Goal: Information Seeking & Learning: Learn about a topic

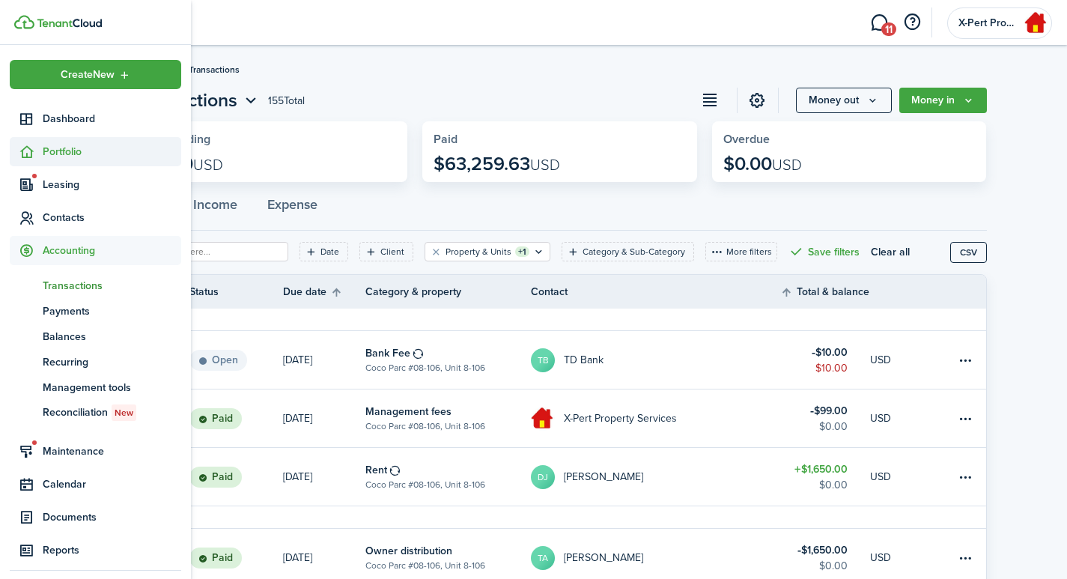
click at [20, 155] on icon at bounding box center [27, 152] width 16 height 15
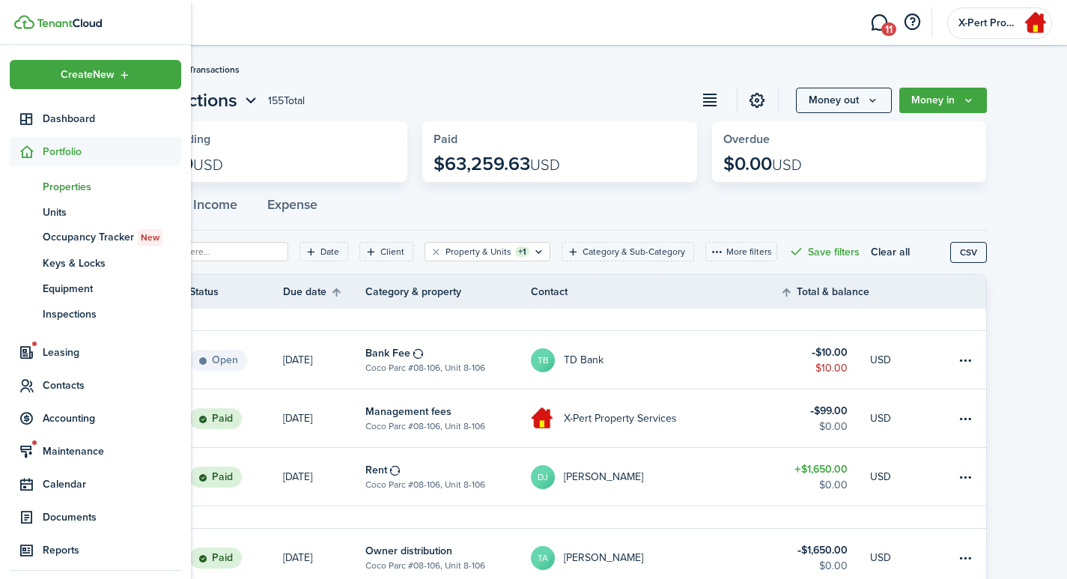
click at [49, 186] on span "Properties" at bounding box center [112, 187] width 139 height 16
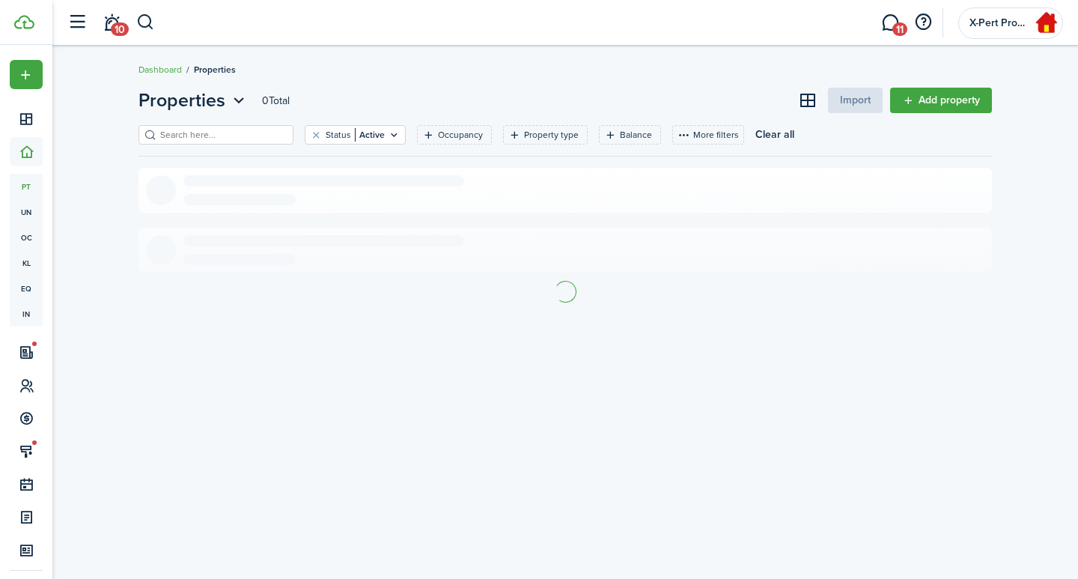
click at [208, 136] on input "search" at bounding box center [223, 135] width 132 height 14
type input "12349"
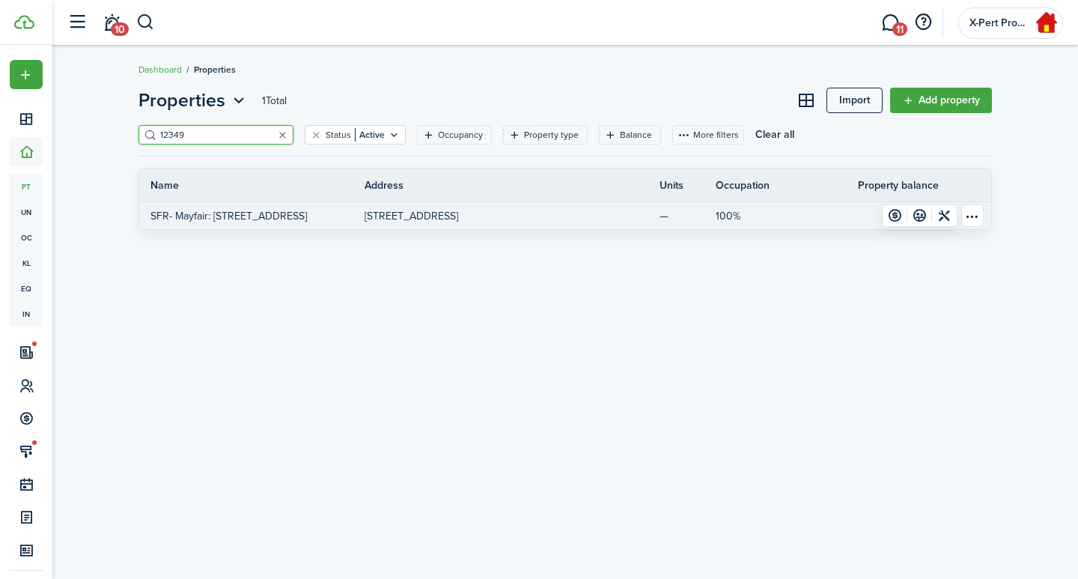
click at [458, 213] on p "[STREET_ADDRESS]" at bounding box center [412, 216] width 94 height 16
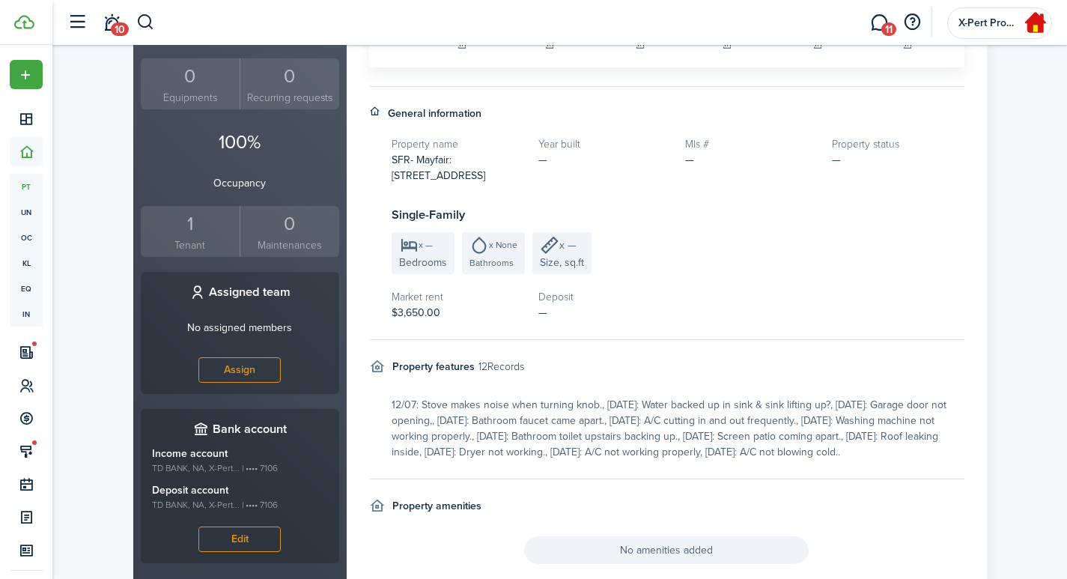
scroll to position [432, 0]
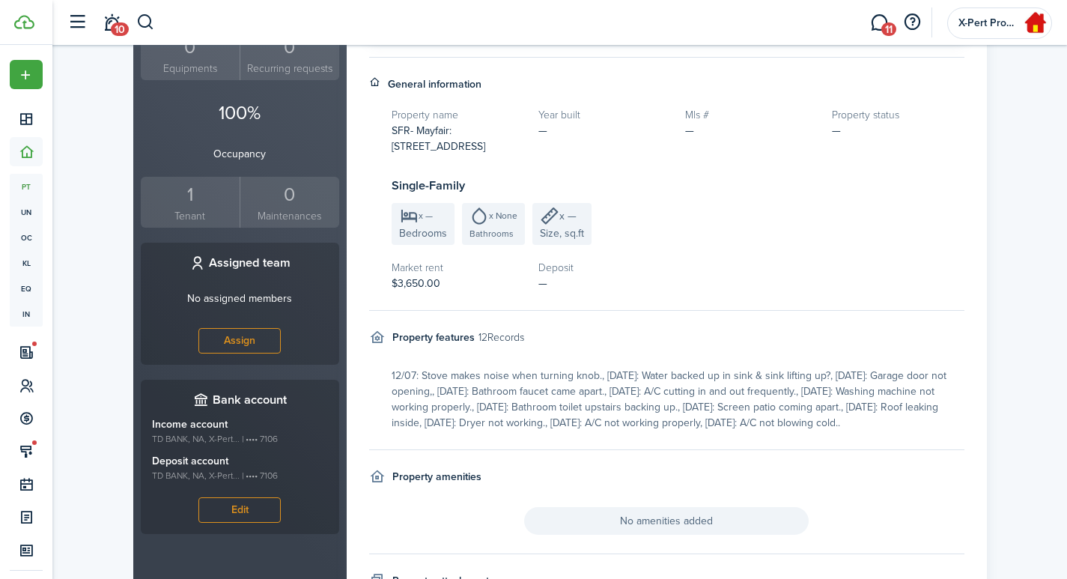
click at [192, 206] on div "1" at bounding box center [191, 194] width 92 height 28
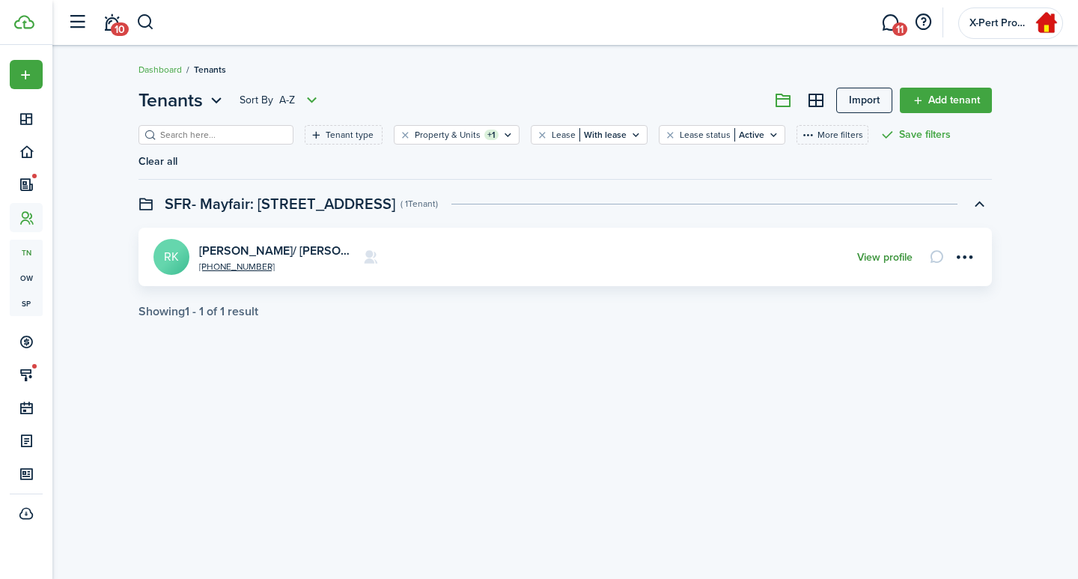
click at [887, 252] on link "View profile" at bounding box center [884, 258] width 55 height 12
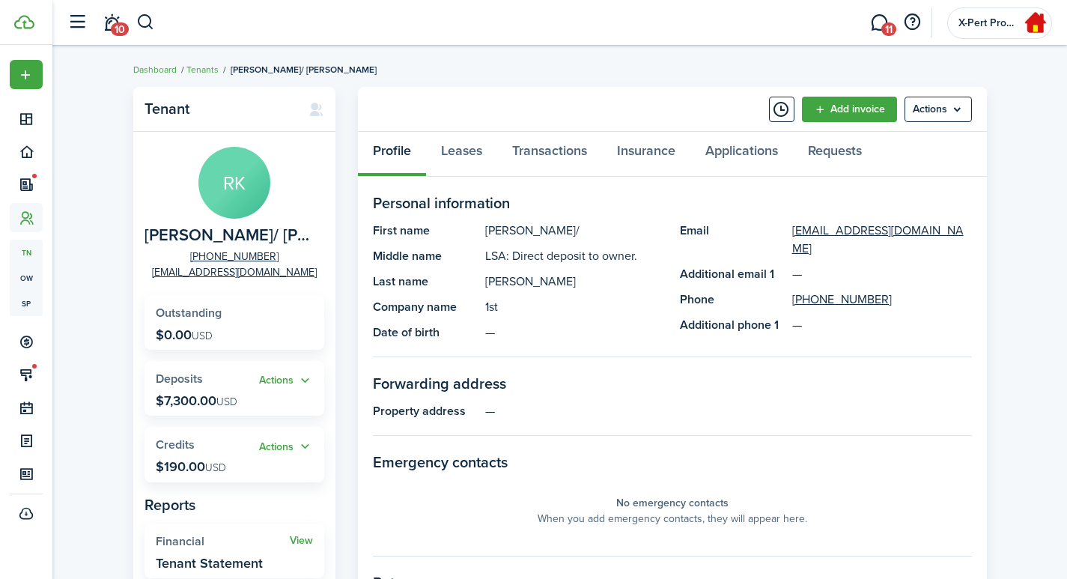
click at [198, 556] on widget-stats-description "Tenant Statement" at bounding box center [209, 563] width 107 height 15
click at [211, 70] on link "Tenants" at bounding box center [202, 69] width 32 height 13
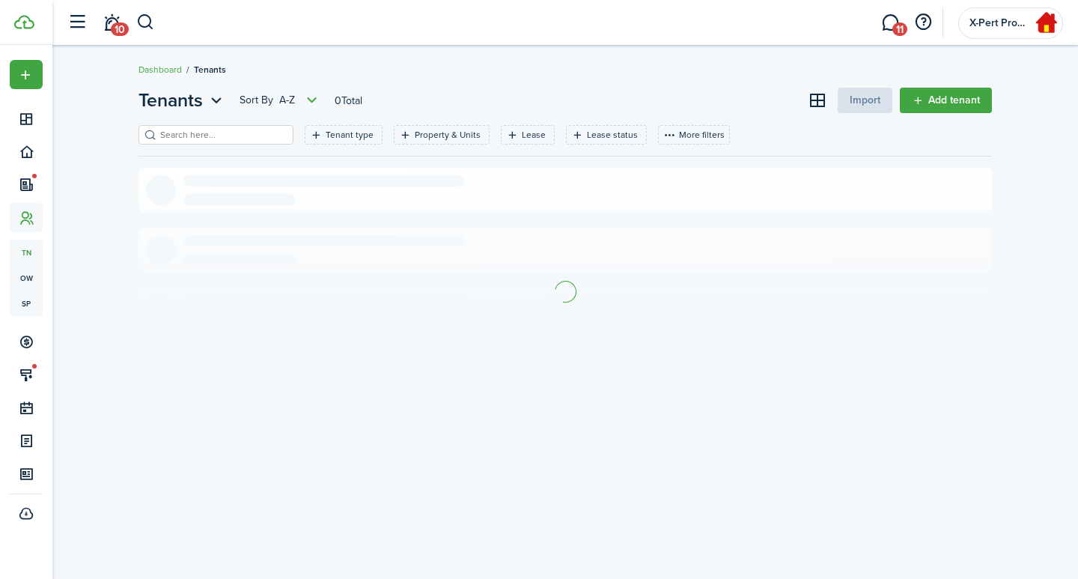
click at [204, 129] on input "search" at bounding box center [223, 135] width 132 height 14
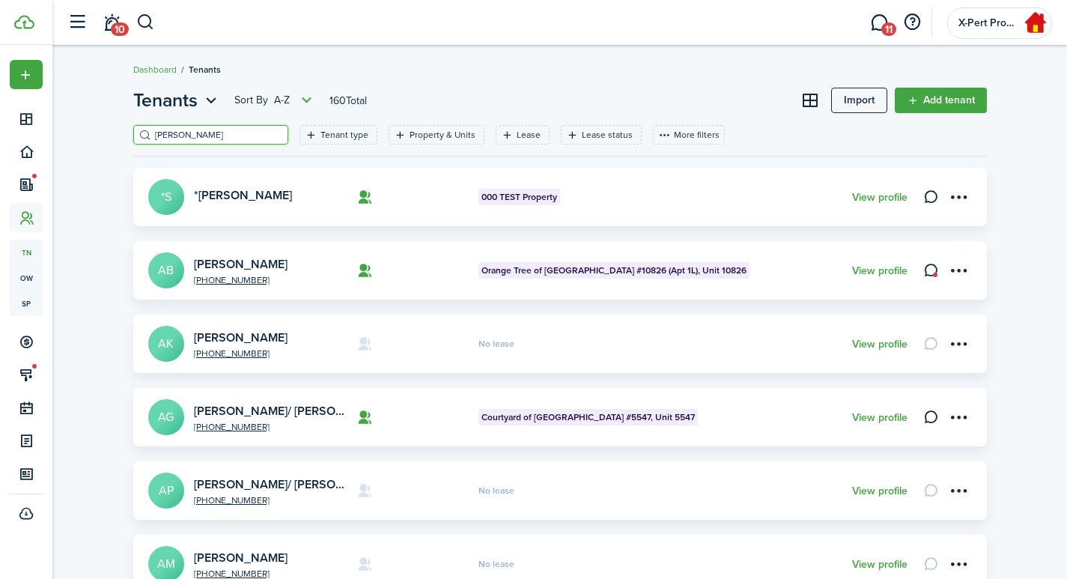
type input "[PERSON_NAME]"
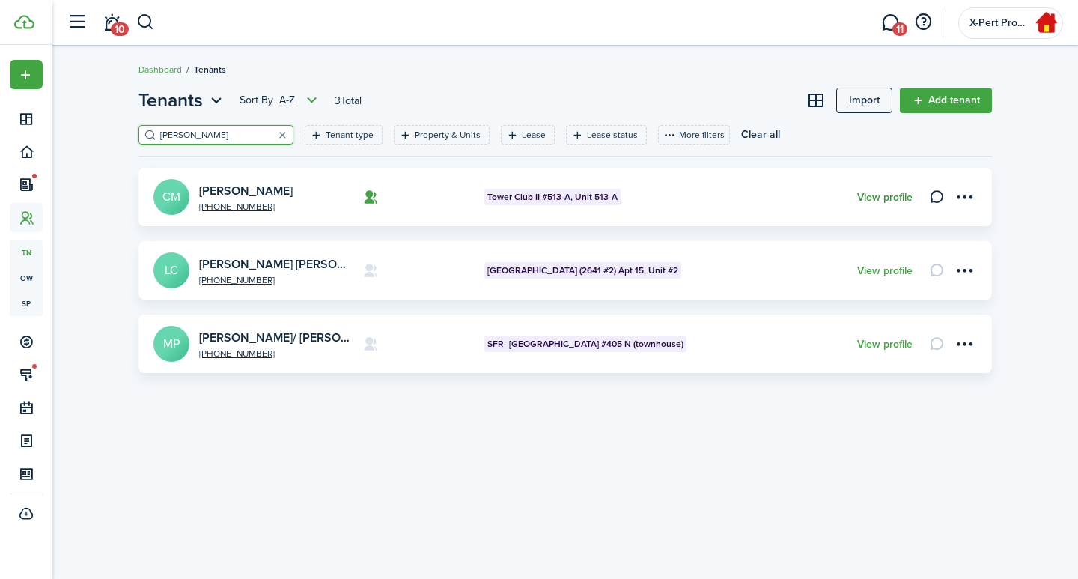
click at [902, 195] on link "View profile" at bounding box center [884, 198] width 55 height 12
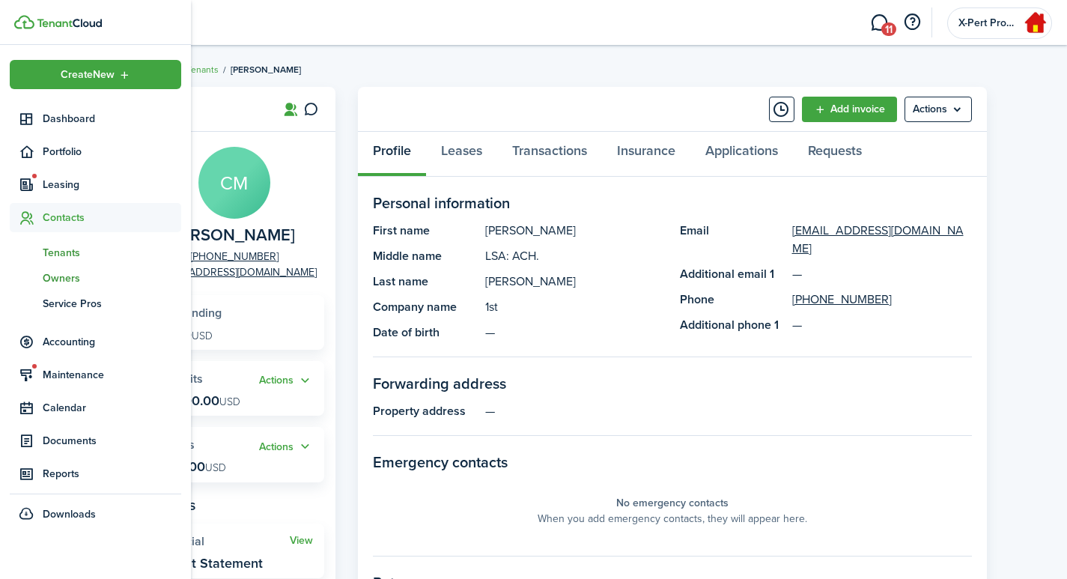
click at [54, 276] on span "Owners" at bounding box center [112, 278] width 139 height 16
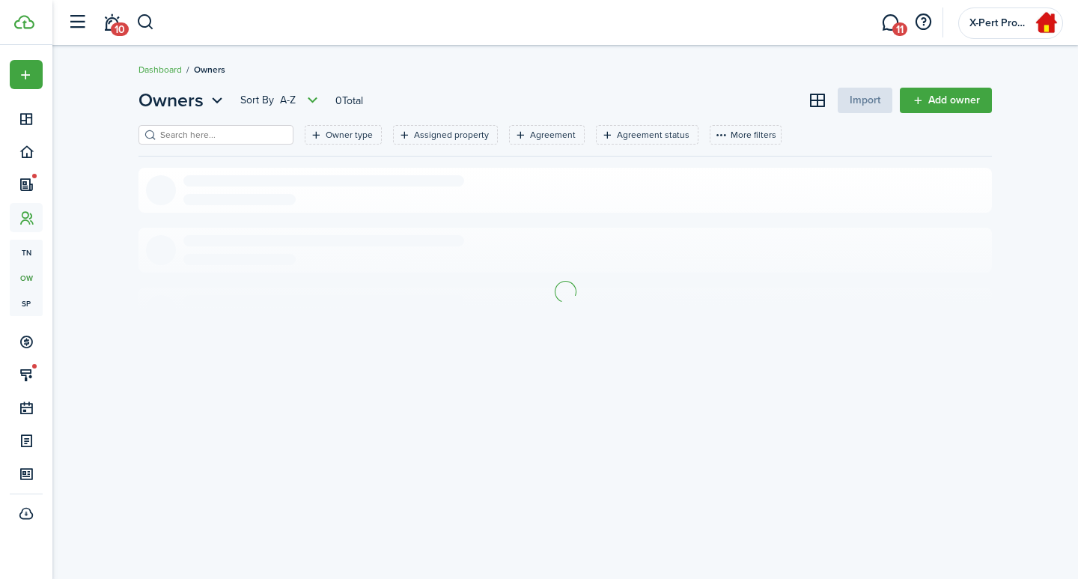
click at [217, 130] on input "search" at bounding box center [223, 135] width 132 height 14
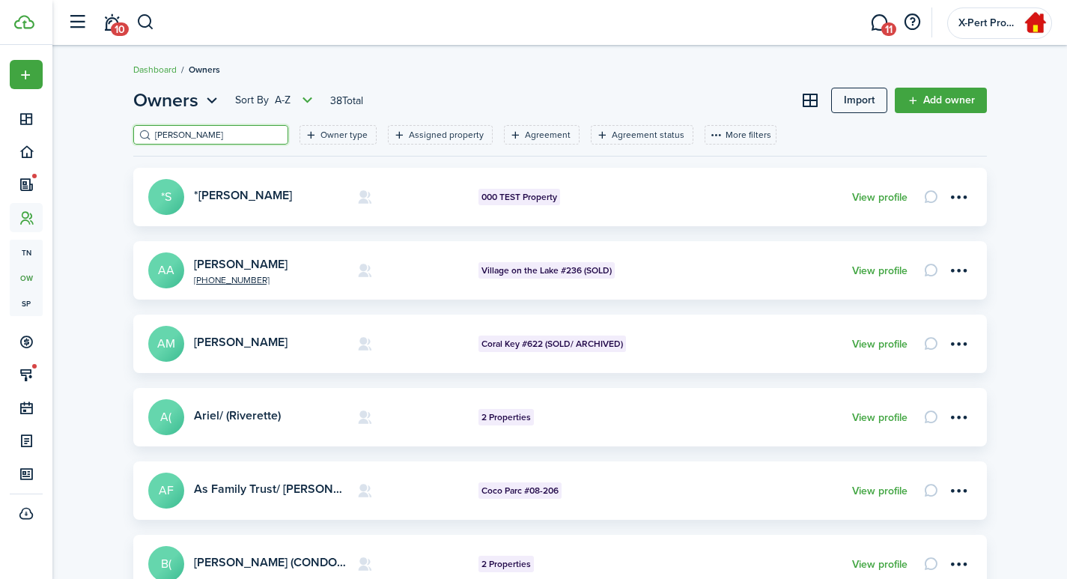
type input "[PERSON_NAME]"
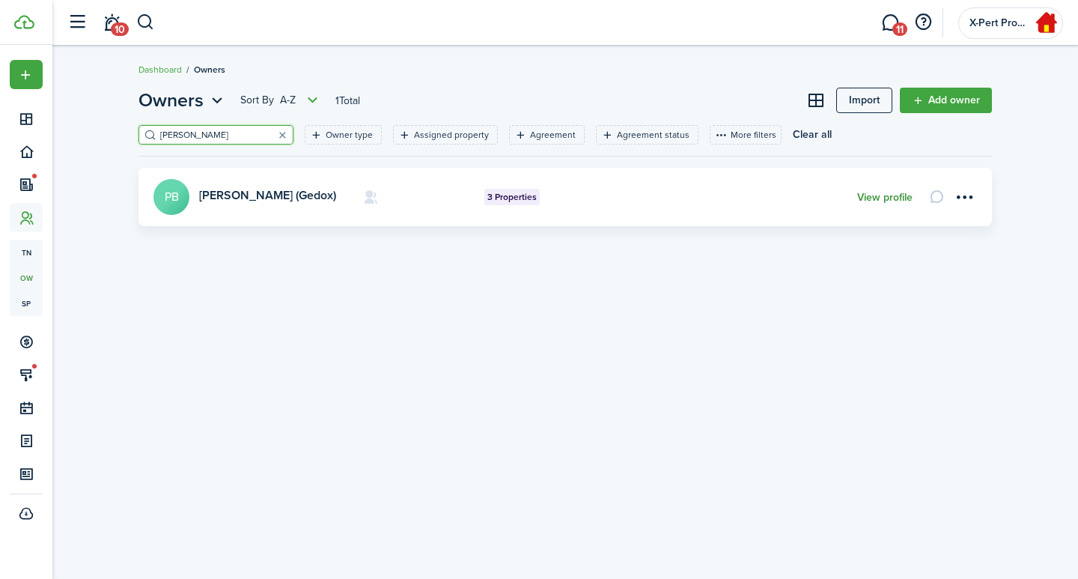
click at [904, 198] on link "View profile" at bounding box center [884, 198] width 55 height 12
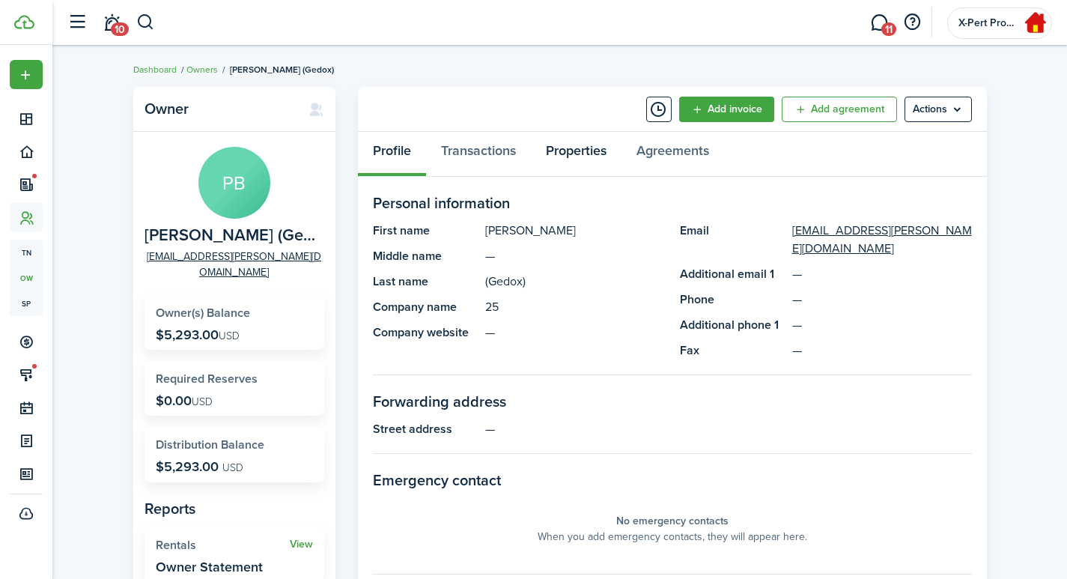
click at [588, 157] on link "Properties" at bounding box center [576, 154] width 91 height 45
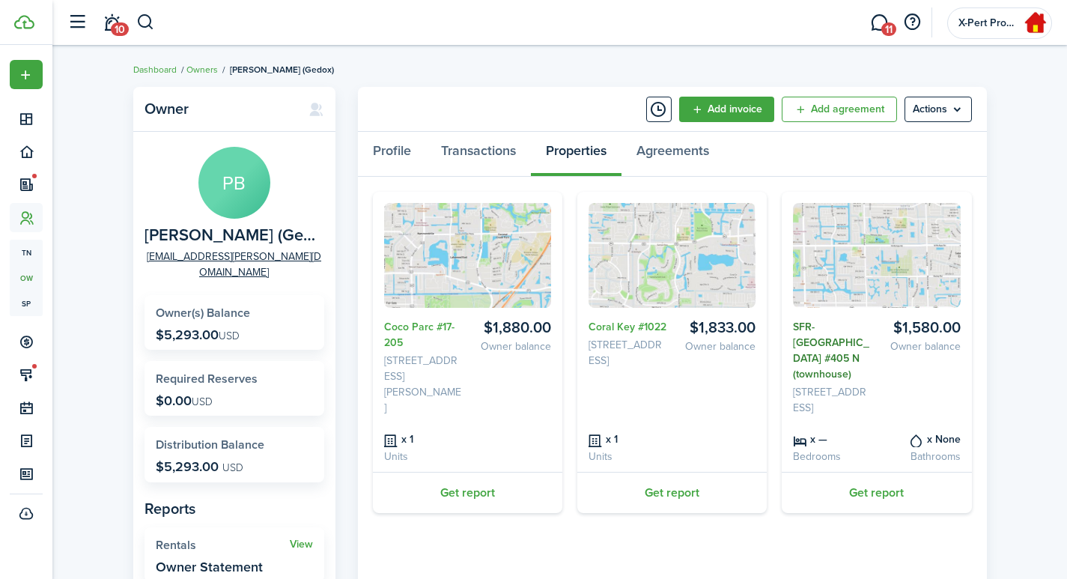
click at [827, 338] on link "SFR- [GEOGRAPHIC_DATA] #405 N (townhouse)" at bounding box center [832, 350] width 78 height 63
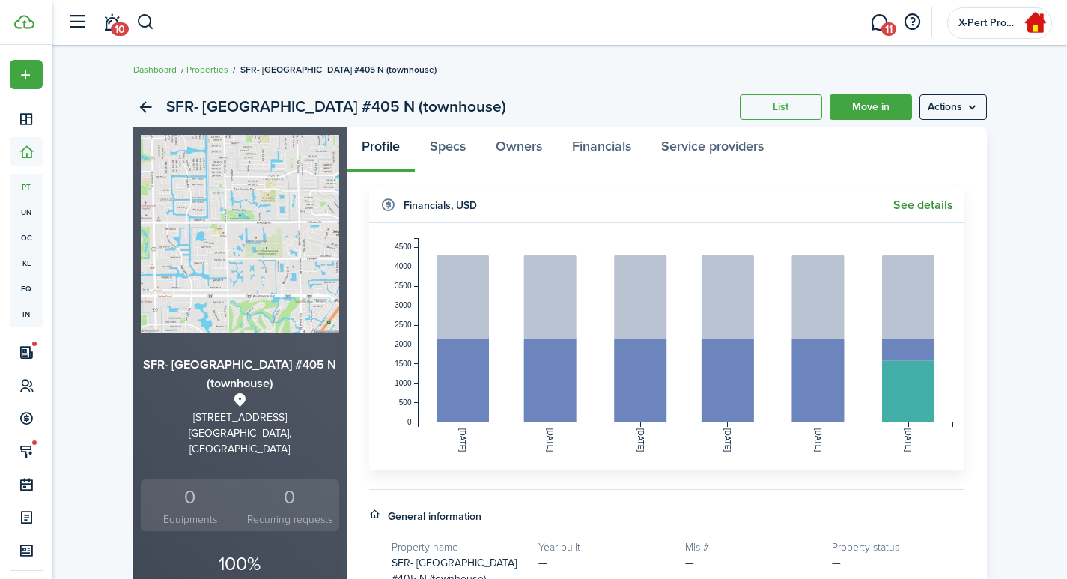
click at [929, 207] on link "See details" at bounding box center [923, 204] width 60 height 13
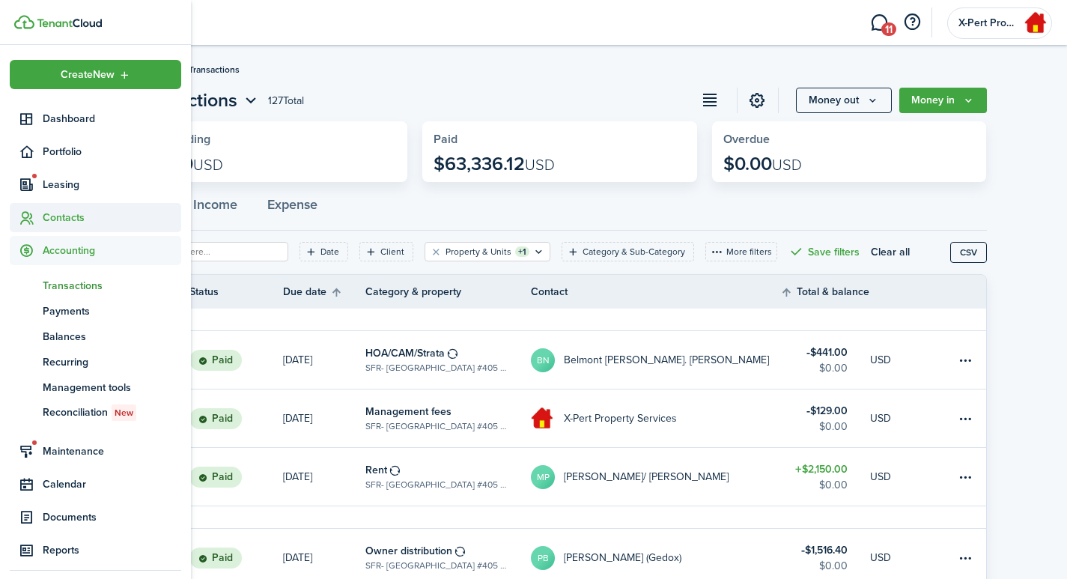
click at [60, 220] on span "Contacts" at bounding box center [112, 218] width 139 height 16
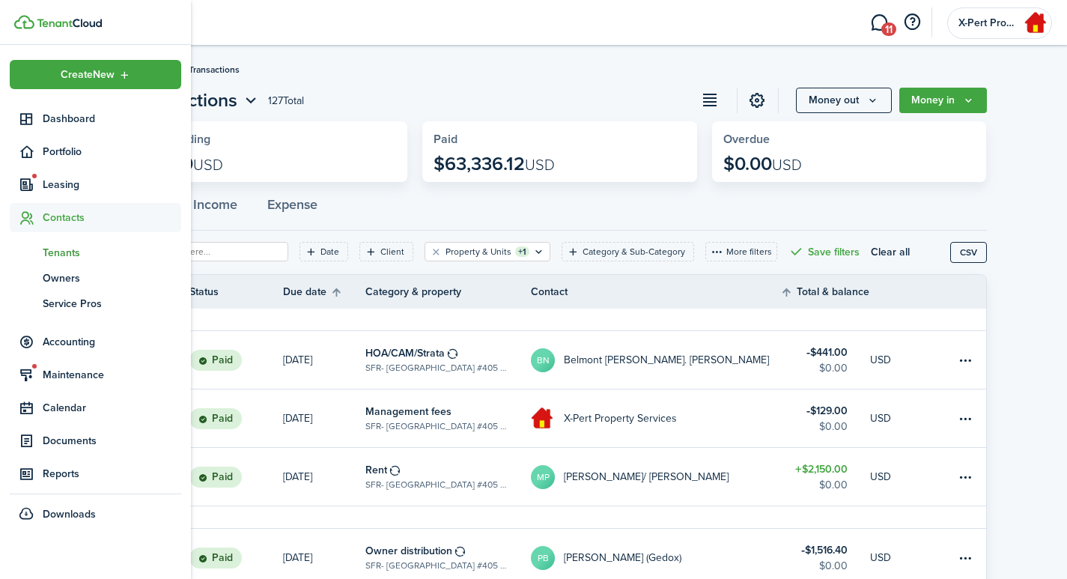
click at [48, 256] on span "Tenants" at bounding box center [112, 253] width 139 height 16
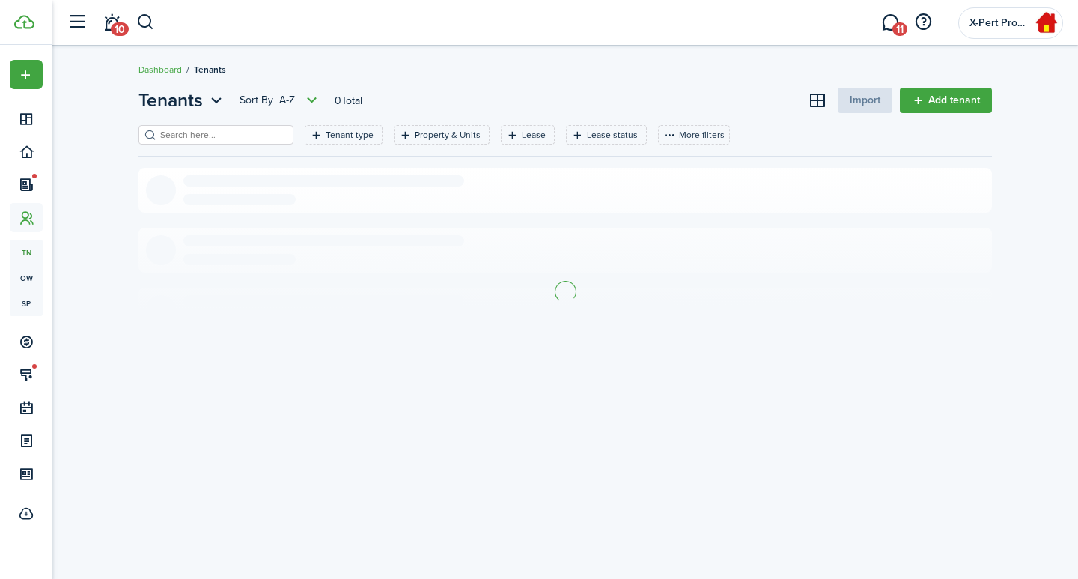
click at [245, 131] on input "search" at bounding box center [223, 135] width 132 height 14
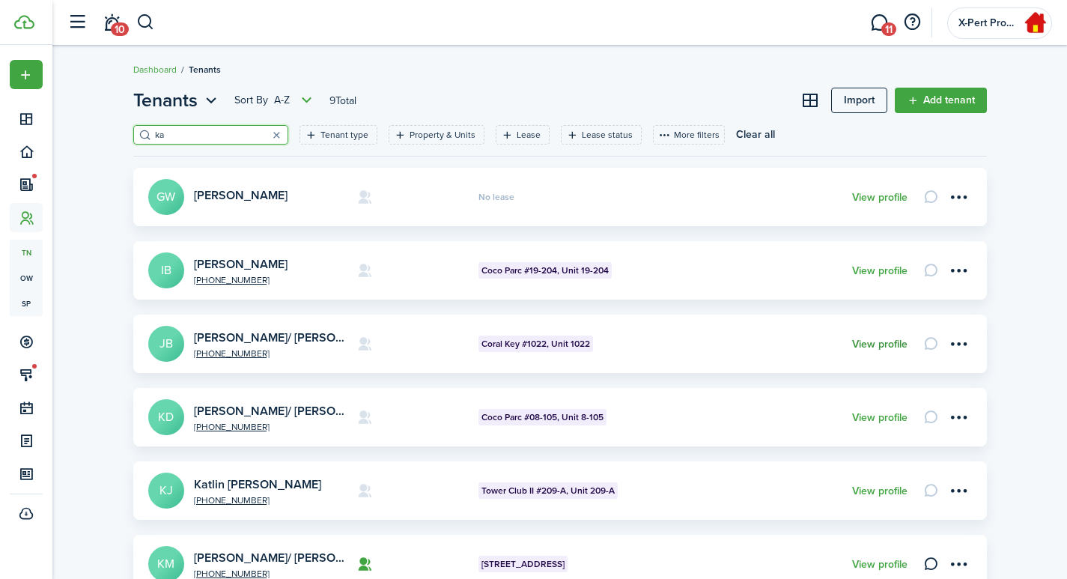
type input "ka"
click at [880, 343] on link "View profile" at bounding box center [879, 344] width 55 height 12
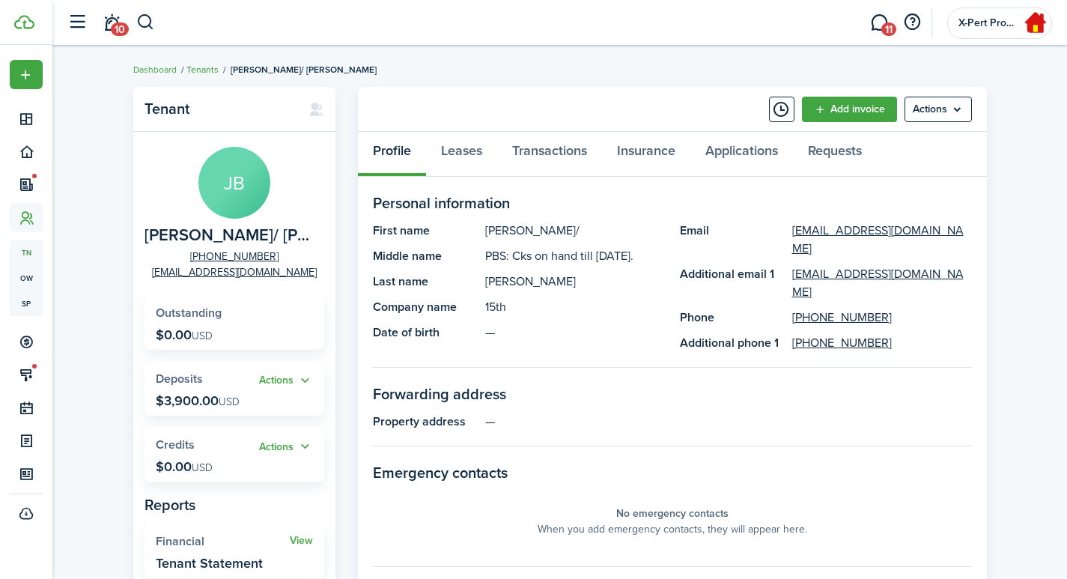
click at [198, 68] on link "Tenants" at bounding box center [202, 69] width 32 height 13
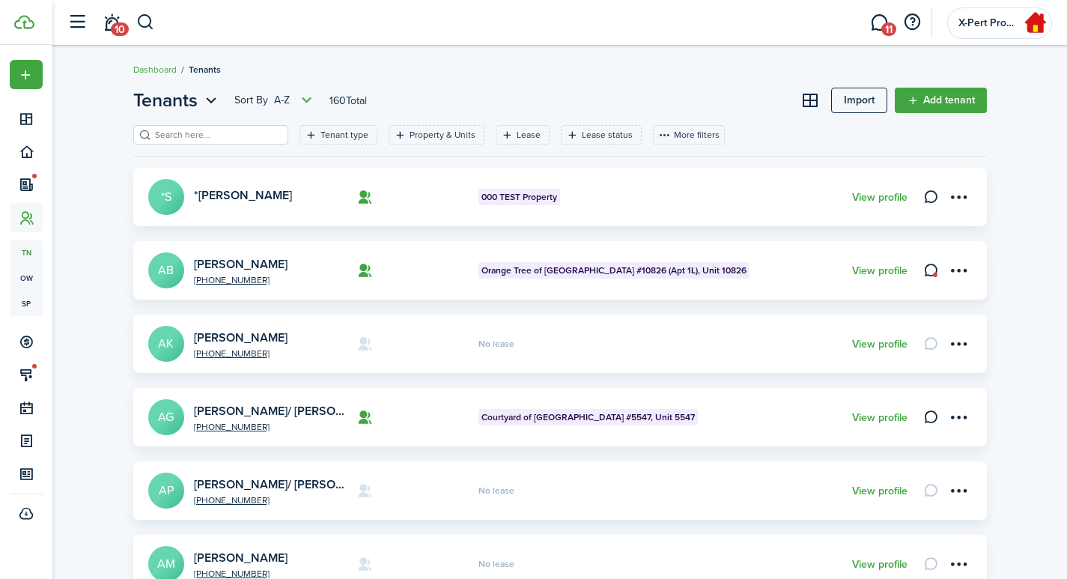
click at [197, 139] on input "search" at bounding box center [217, 135] width 132 height 14
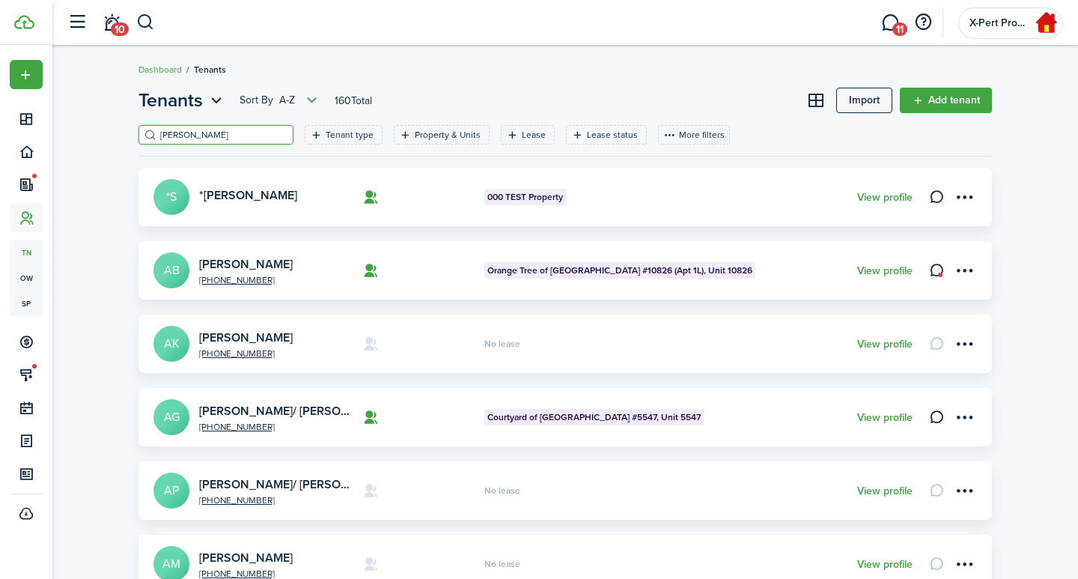
type input "[PERSON_NAME]"
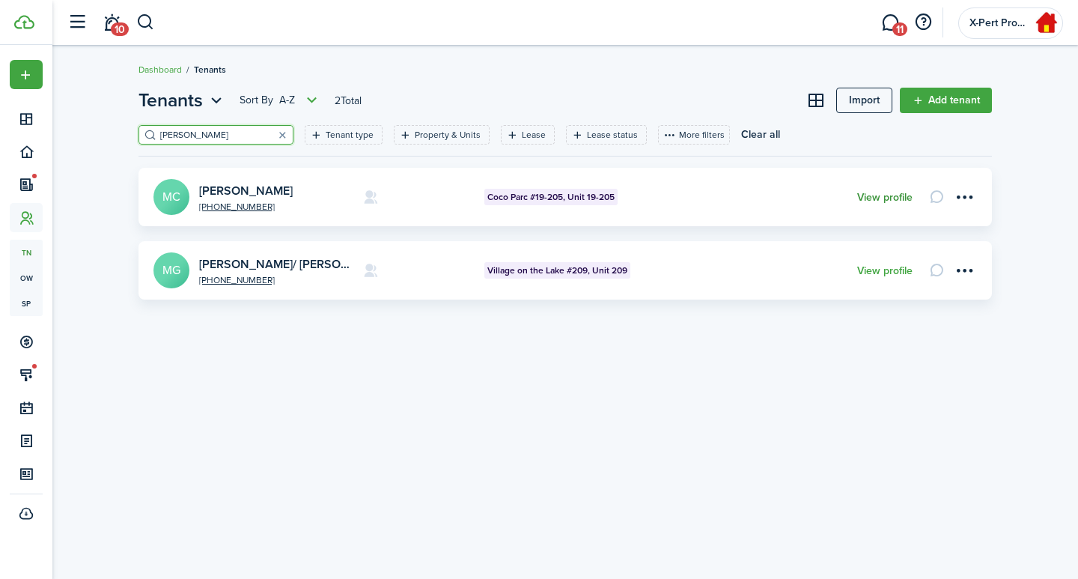
click at [867, 195] on link "View profile" at bounding box center [884, 198] width 55 height 12
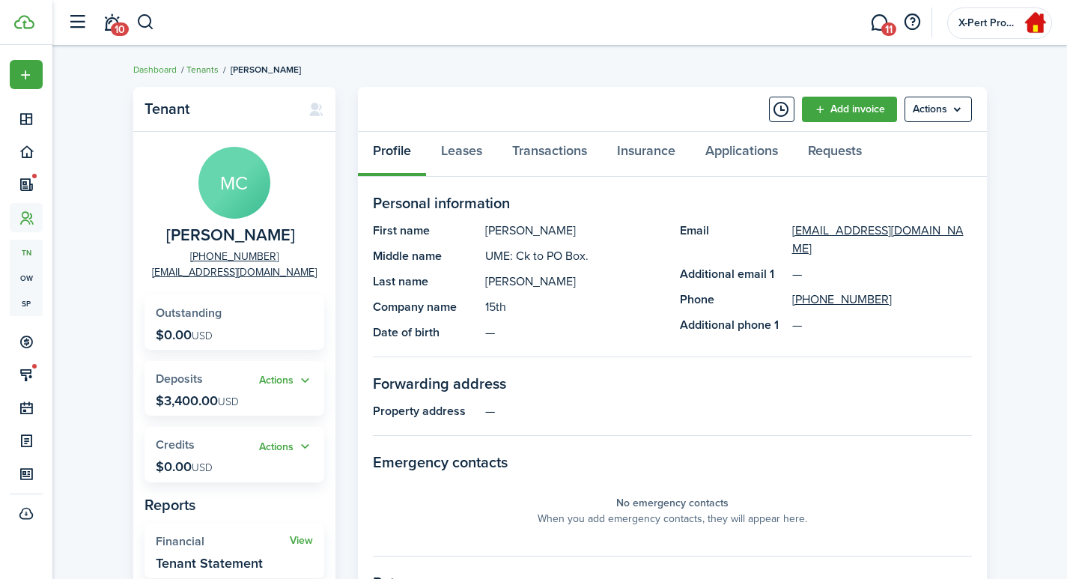
click at [196, 72] on link "Tenants" at bounding box center [202, 69] width 32 height 13
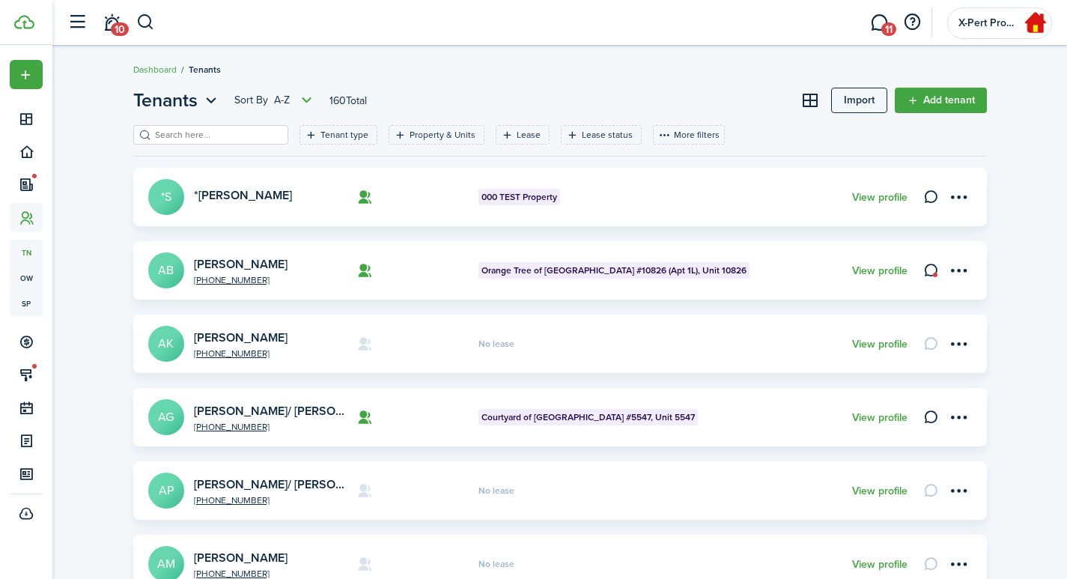
click at [204, 134] on input "search" at bounding box center [217, 135] width 132 height 14
type input "[PERSON_NAME]"
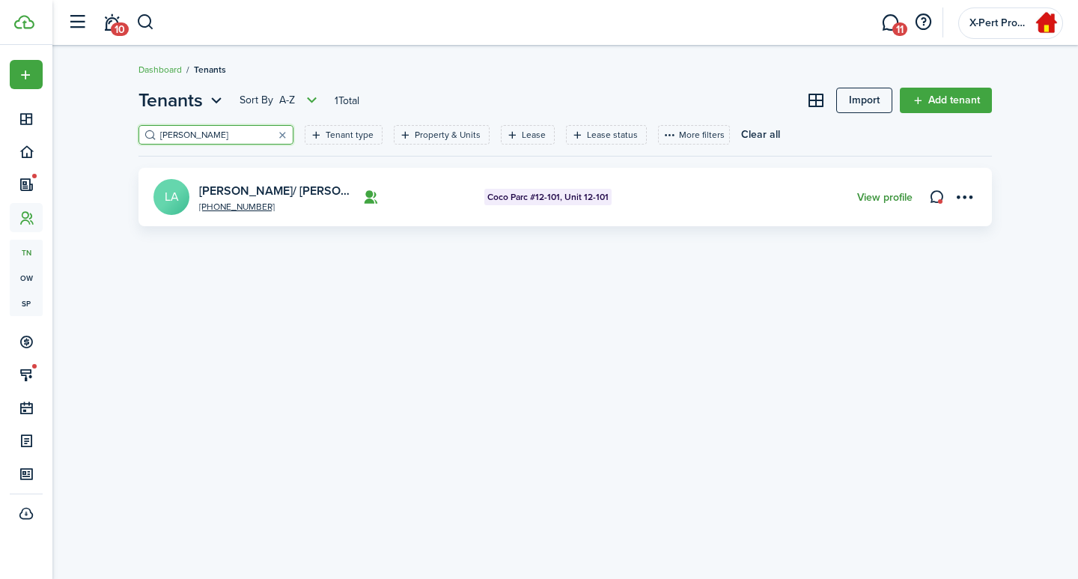
click at [879, 196] on link "View profile" at bounding box center [884, 198] width 55 height 12
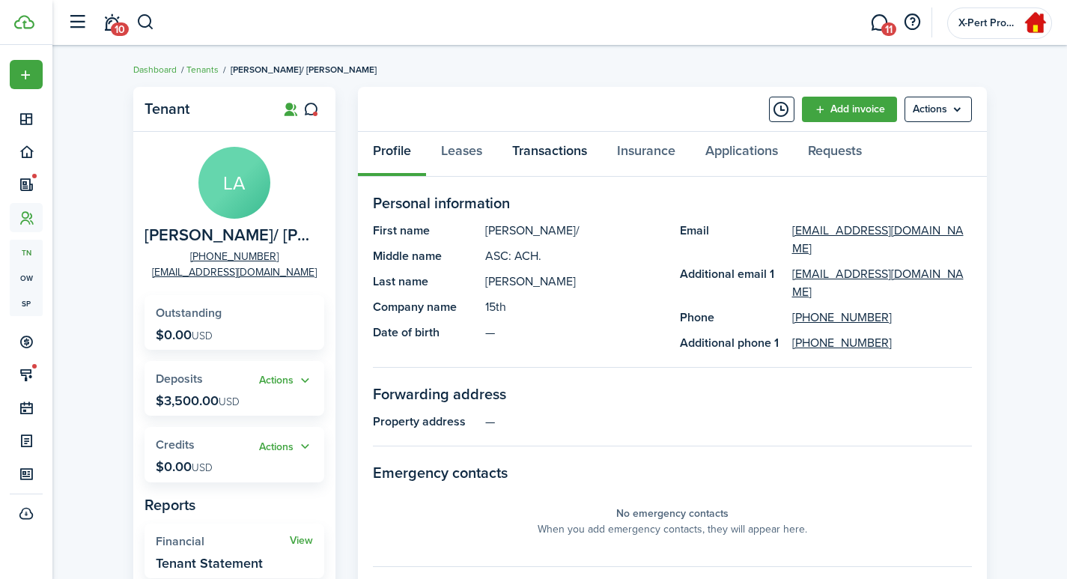
click at [563, 154] on link "Transactions" at bounding box center [549, 154] width 105 height 45
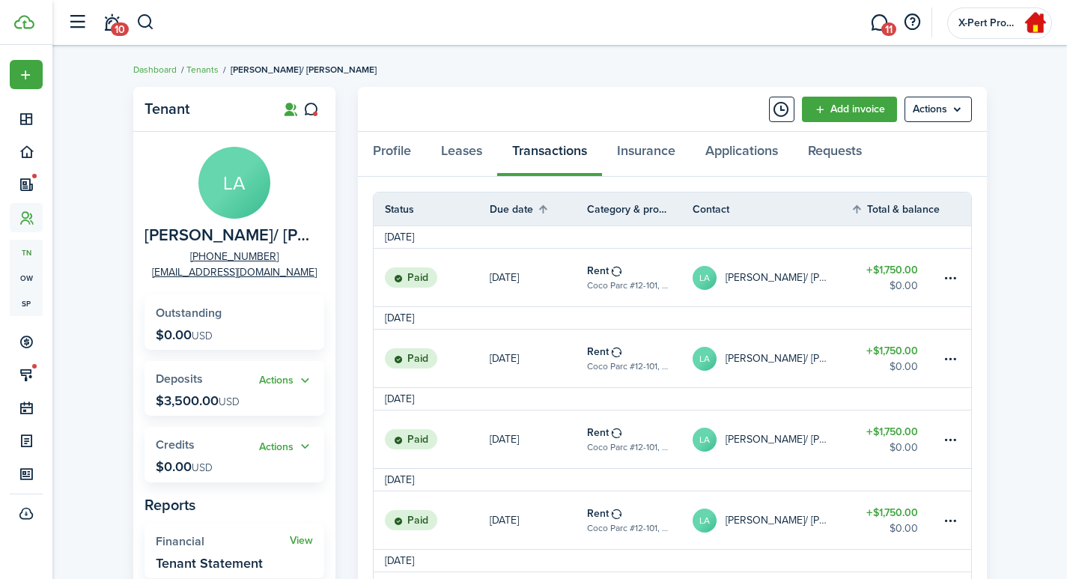
click at [601, 270] on table-info-title "Rent" at bounding box center [598, 271] width 22 height 16
click at [470, 151] on link "Leases" at bounding box center [461, 154] width 71 height 45
click at [519, 143] on div "Profile Leases Transactions Insurance Applications Requests" at bounding box center [672, 154] width 629 height 45
click at [527, 158] on div "Profile Leases Transactions Insurance Applications Requests" at bounding box center [672, 154] width 629 height 45
click at [562, 159] on div "Profile Leases Transactions Insurance Applications Requests" at bounding box center [672, 154] width 629 height 45
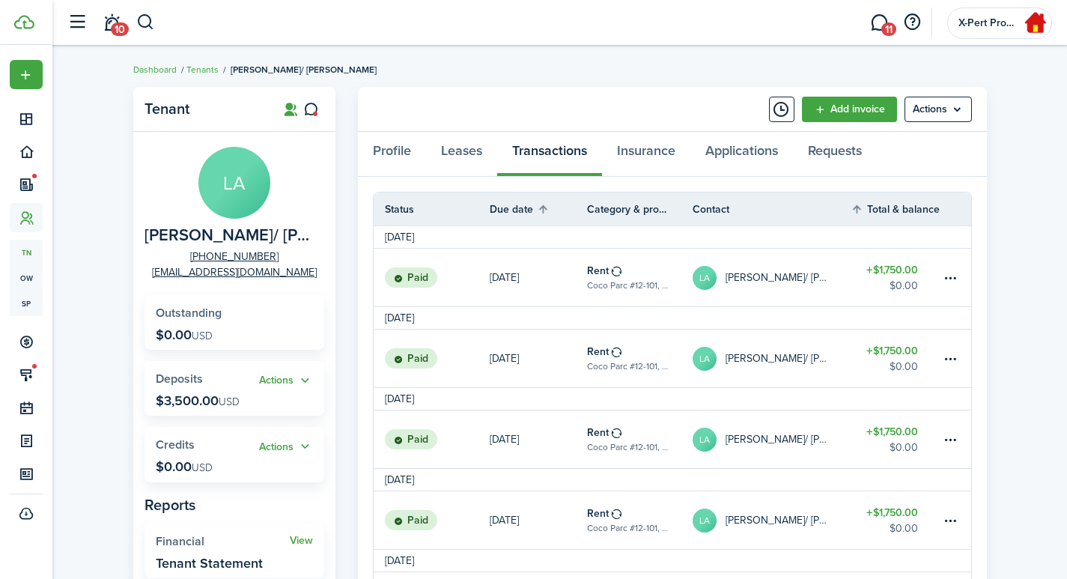
click at [604, 276] on table-info-title "Rent" at bounding box center [598, 271] width 22 height 16
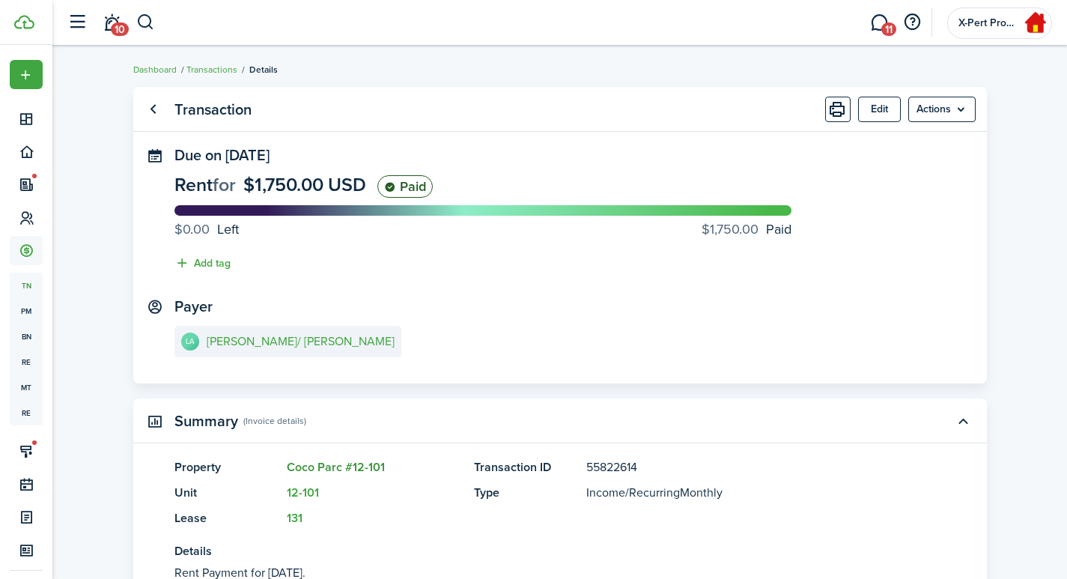
click at [371, 469] on link "Coco Parc #12-101" at bounding box center [336, 466] width 98 height 17
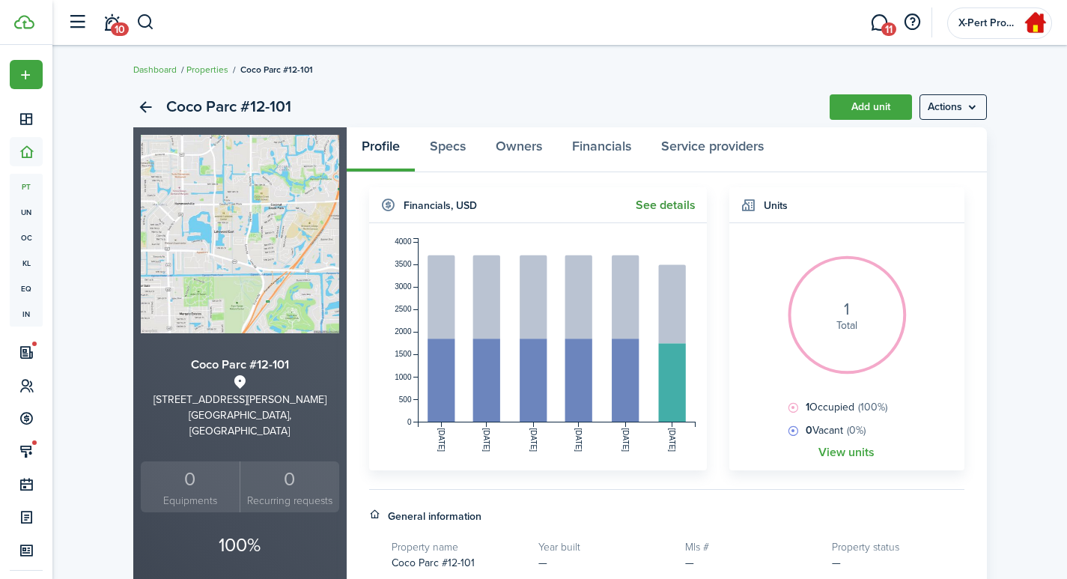
click at [672, 205] on link "See details" at bounding box center [666, 204] width 60 height 13
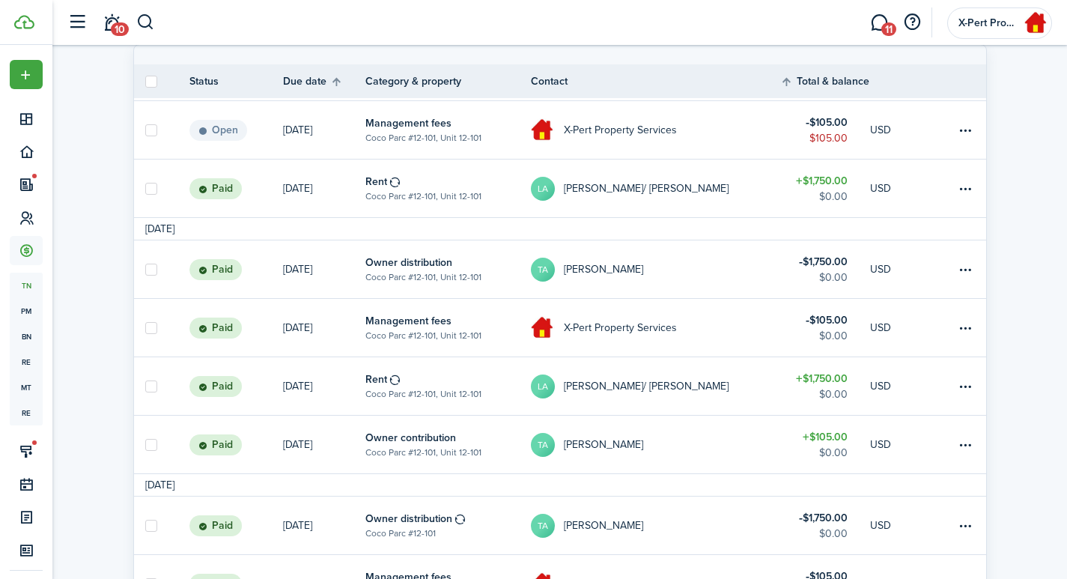
scroll to position [249, 0]
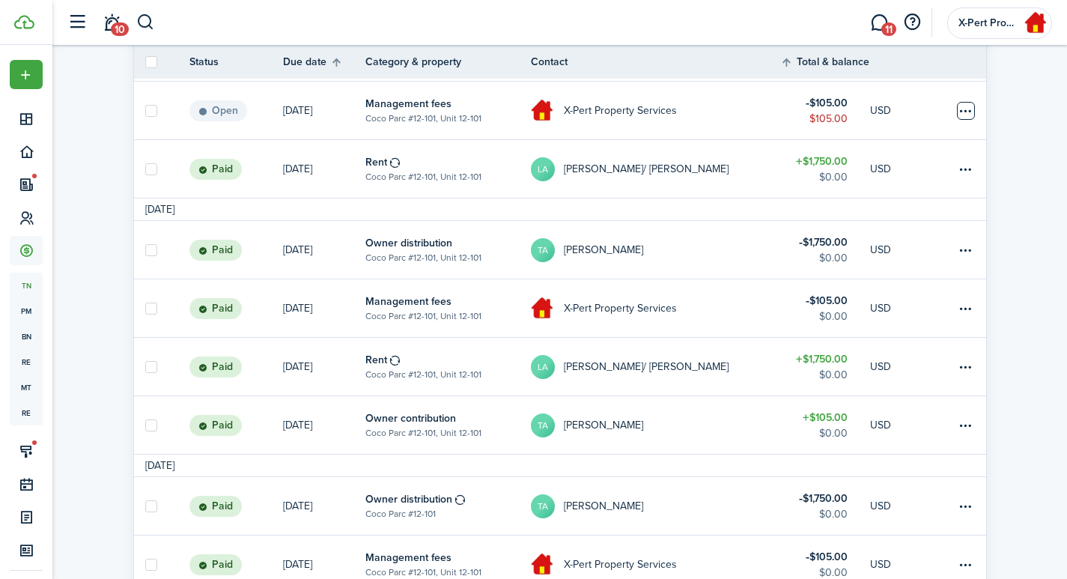
click at [972, 108] on table-menu-btn-icon at bounding box center [966, 111] width 18 height 18
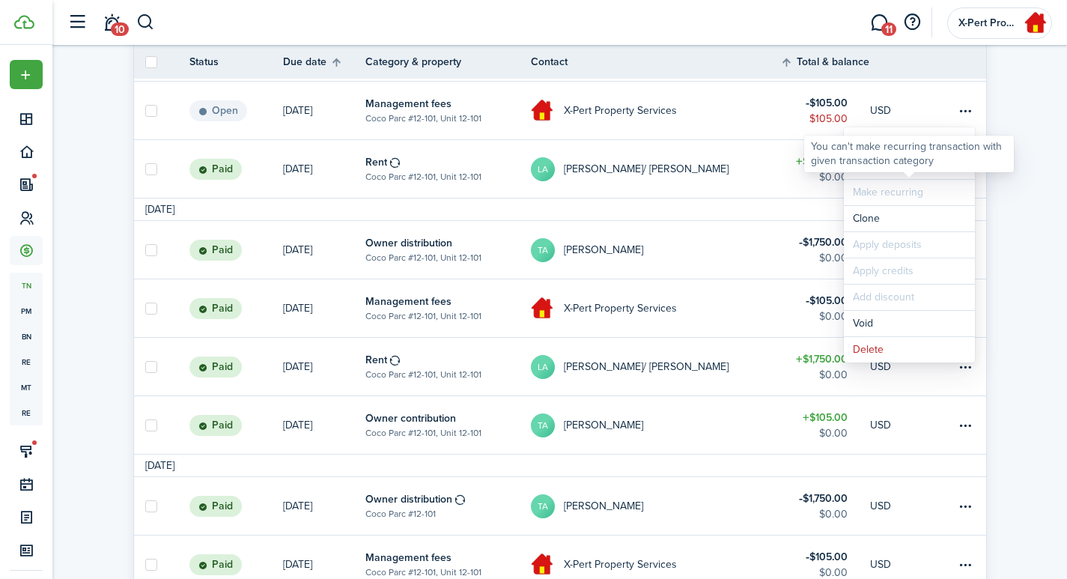
click at [872, 169] on div "You can't make recurring transaction with given transaction category" at bounding box center [909, 154] width 210 height 37
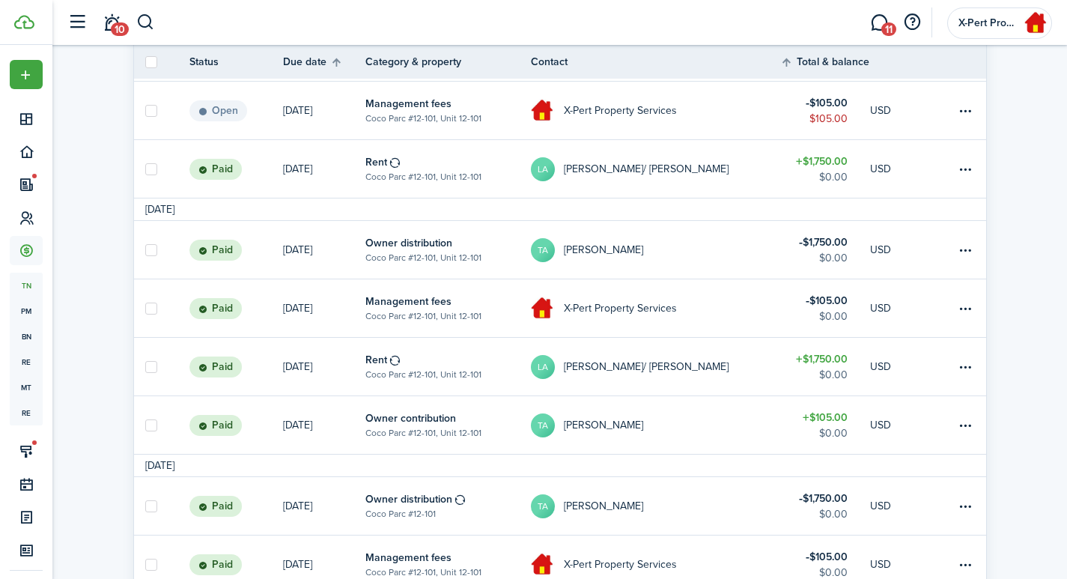
click at [619, 168] on table-profile-info-text "[PERSON_NAME]/ [PERSON_NAME]" at bounding box center [646, 169] width 165 height 12
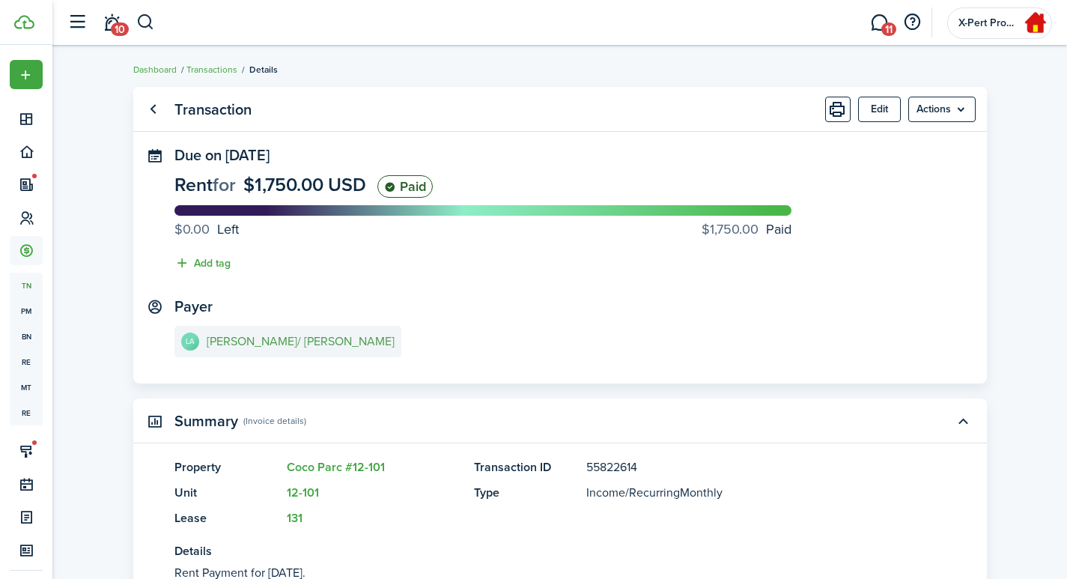
click at [262, 340] on e-details-info-title "[PERSON_NAME]/ [PERSON_NAME]" at bounding box center [301, 341] width 188 height 13
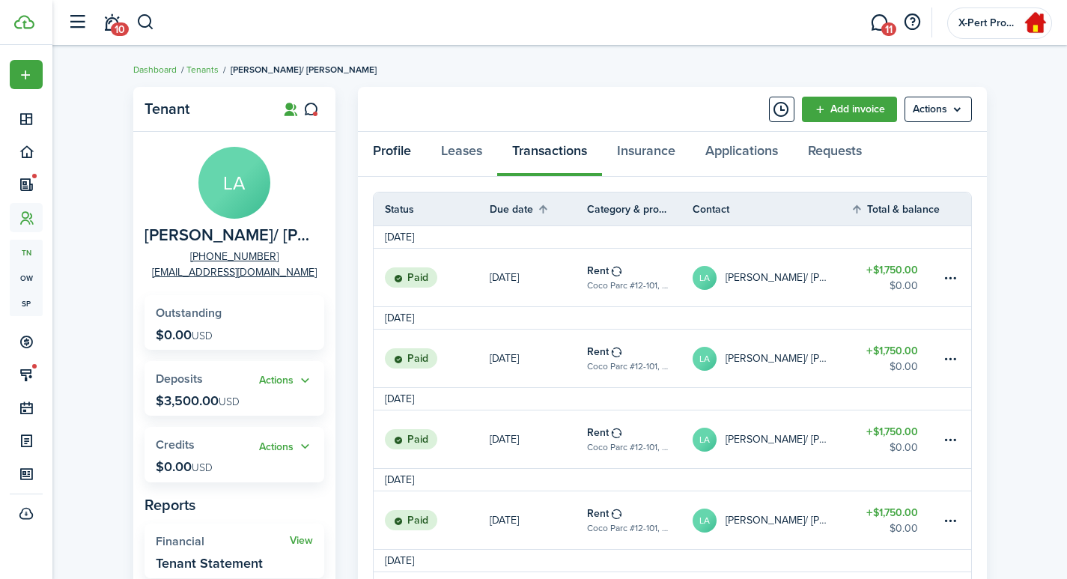
click at [392, 139] on link "Profile" at bounding box center [392, 154] width 68 height 45
